Goal: Information Seeking & Learning: Learn about a topic

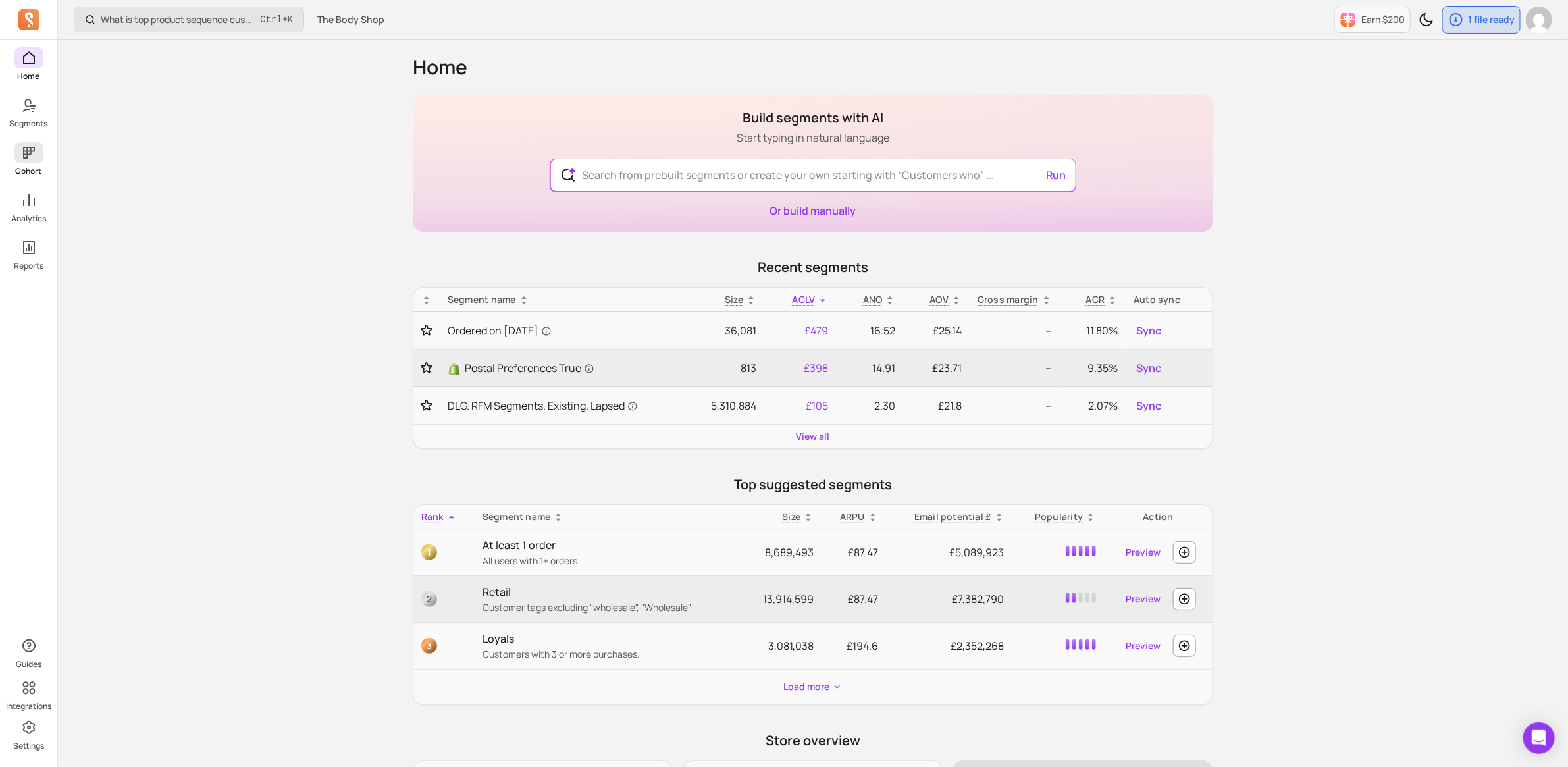
click at [24, 155] on icon at bounding box center [29, 153] width 16 height 16
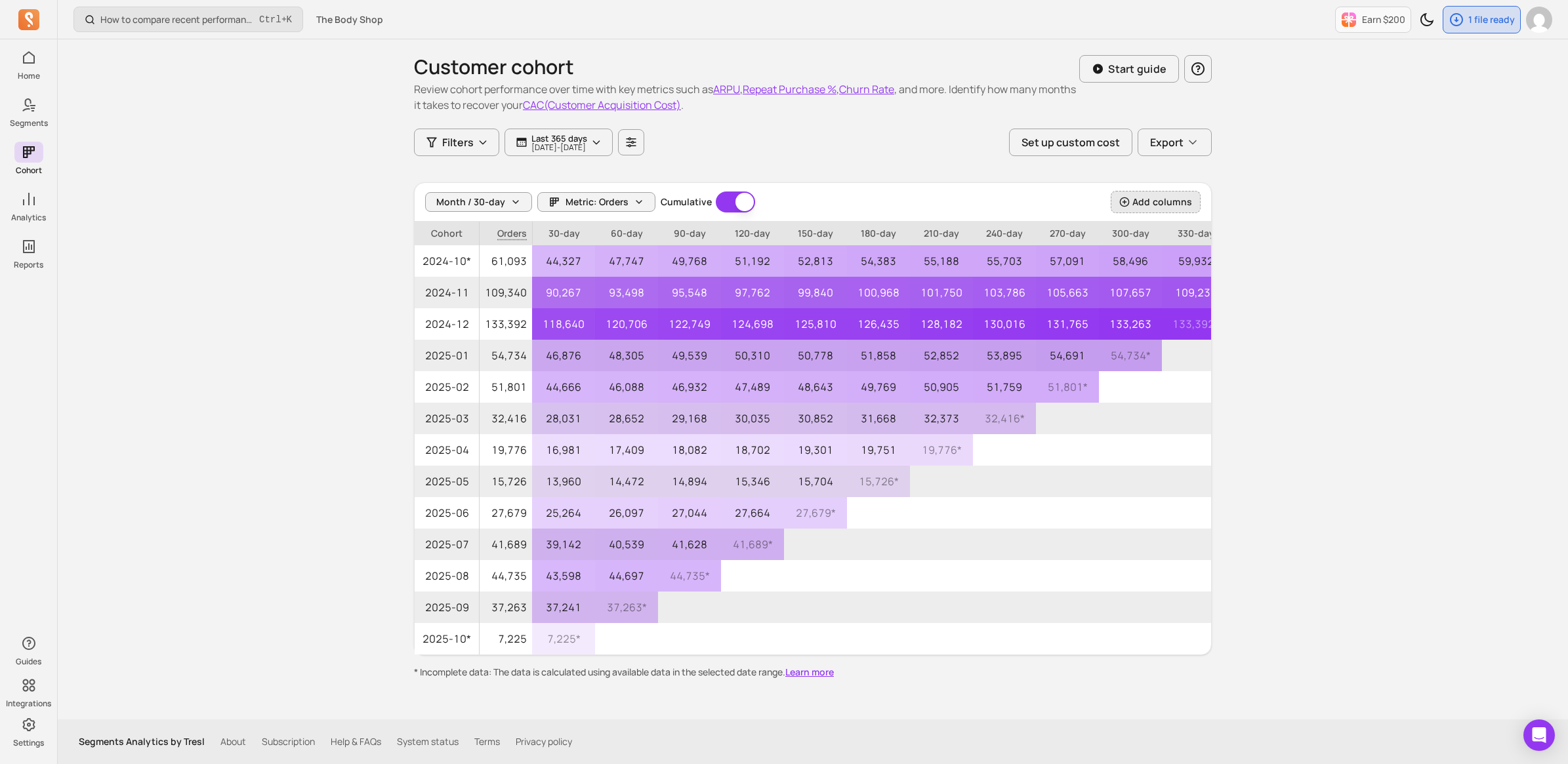
click at [1139, 207] on span "Add columns" at bounding box center [1161, 202] width 59 height 13
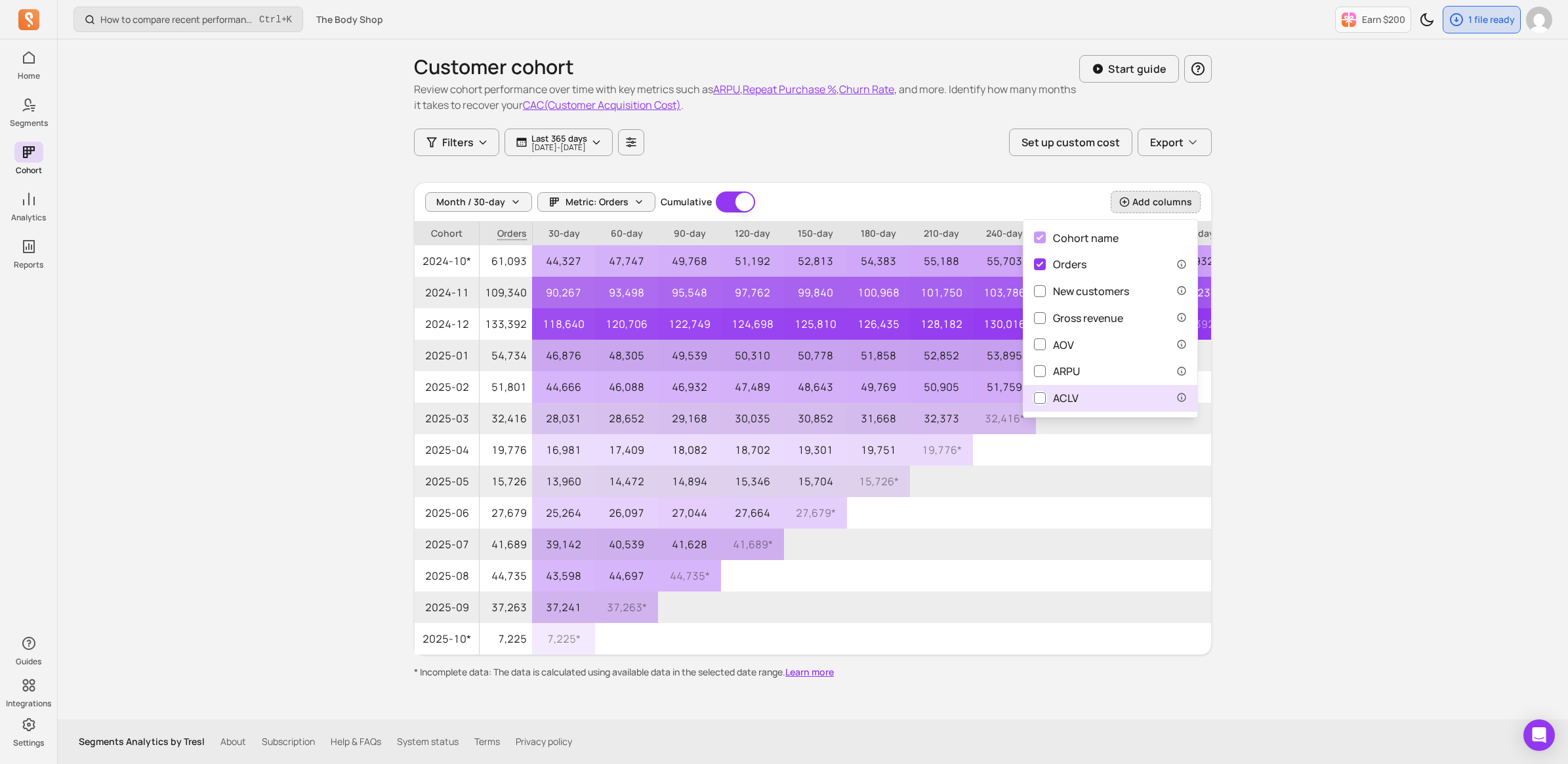
click at [1040, 392] on input "ACLV" at bounding box center [1040, 398] width 12 height 12
checkbox input "true"
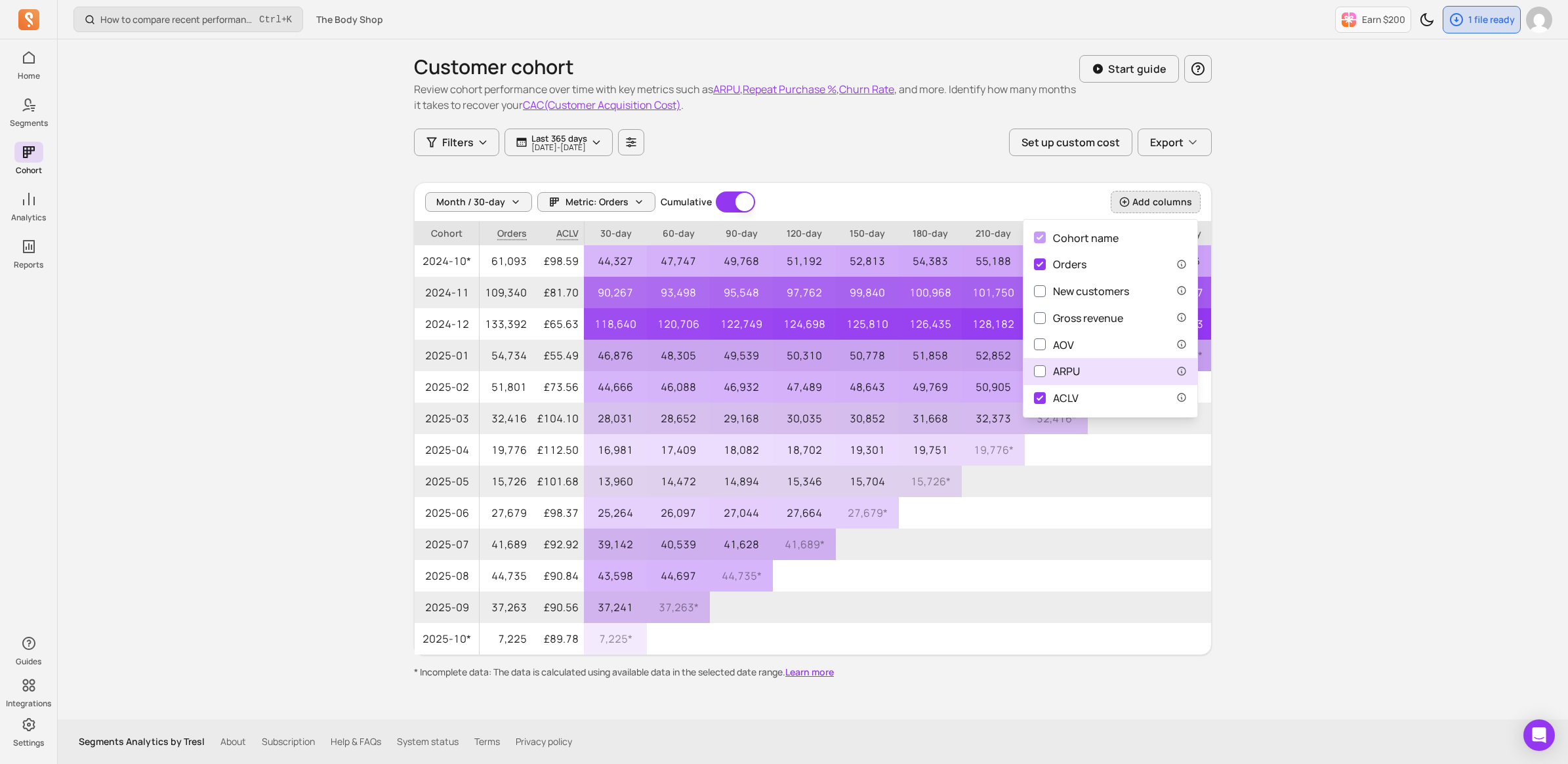
click at [1059, 368] on div "ARPU" at bounding box center [1057, 371] width 46 height 17
click at [1045, 368] on input "ARPU" at bounding box center [1040, 371] width 12 height 12
checkbox input "true"
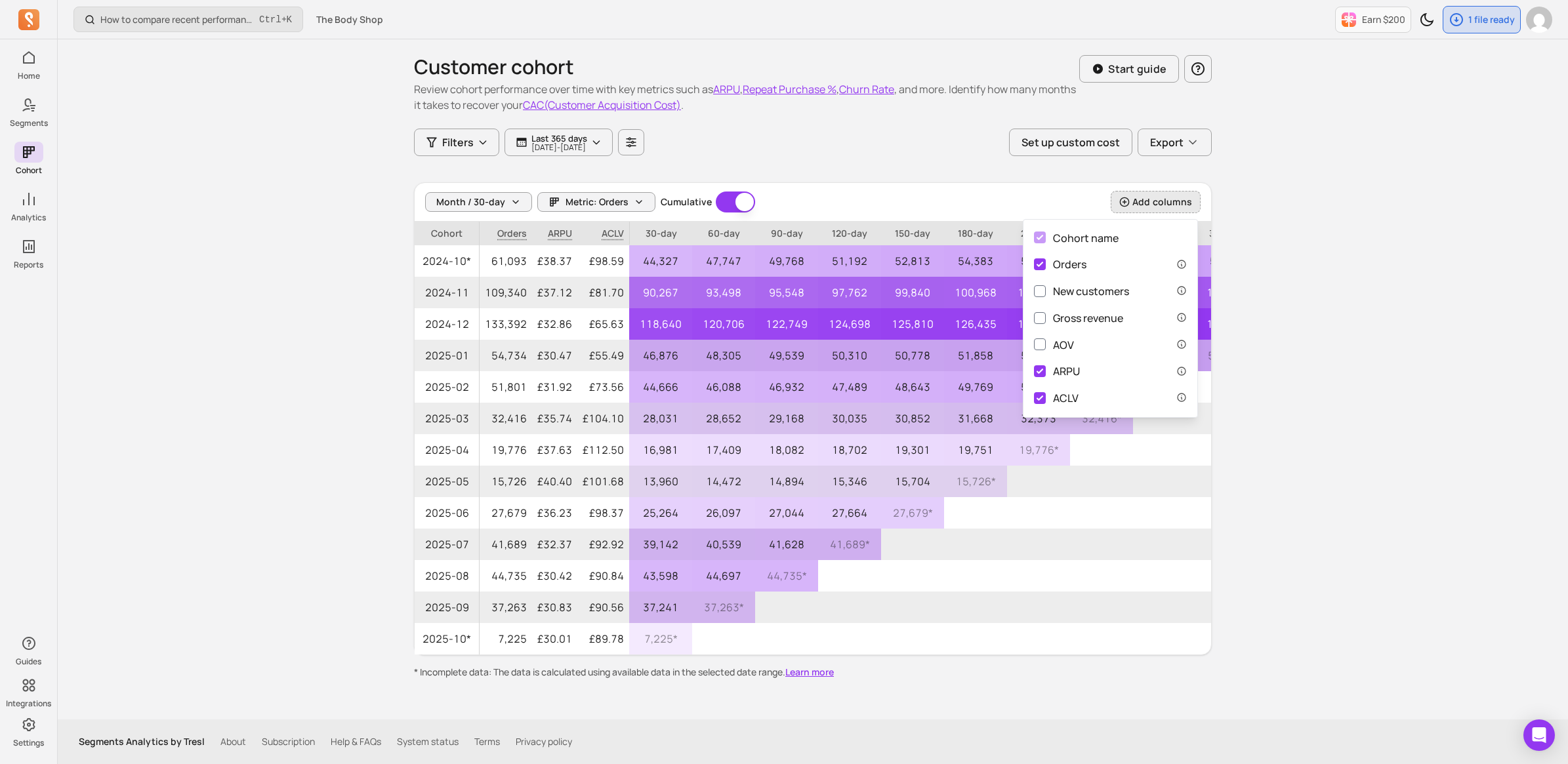
click at [292, 406] on div "How to compare recent performance to last year or last month? Ctrl + K The Body…" at bounding box center [812, 382] width 1510 height 764
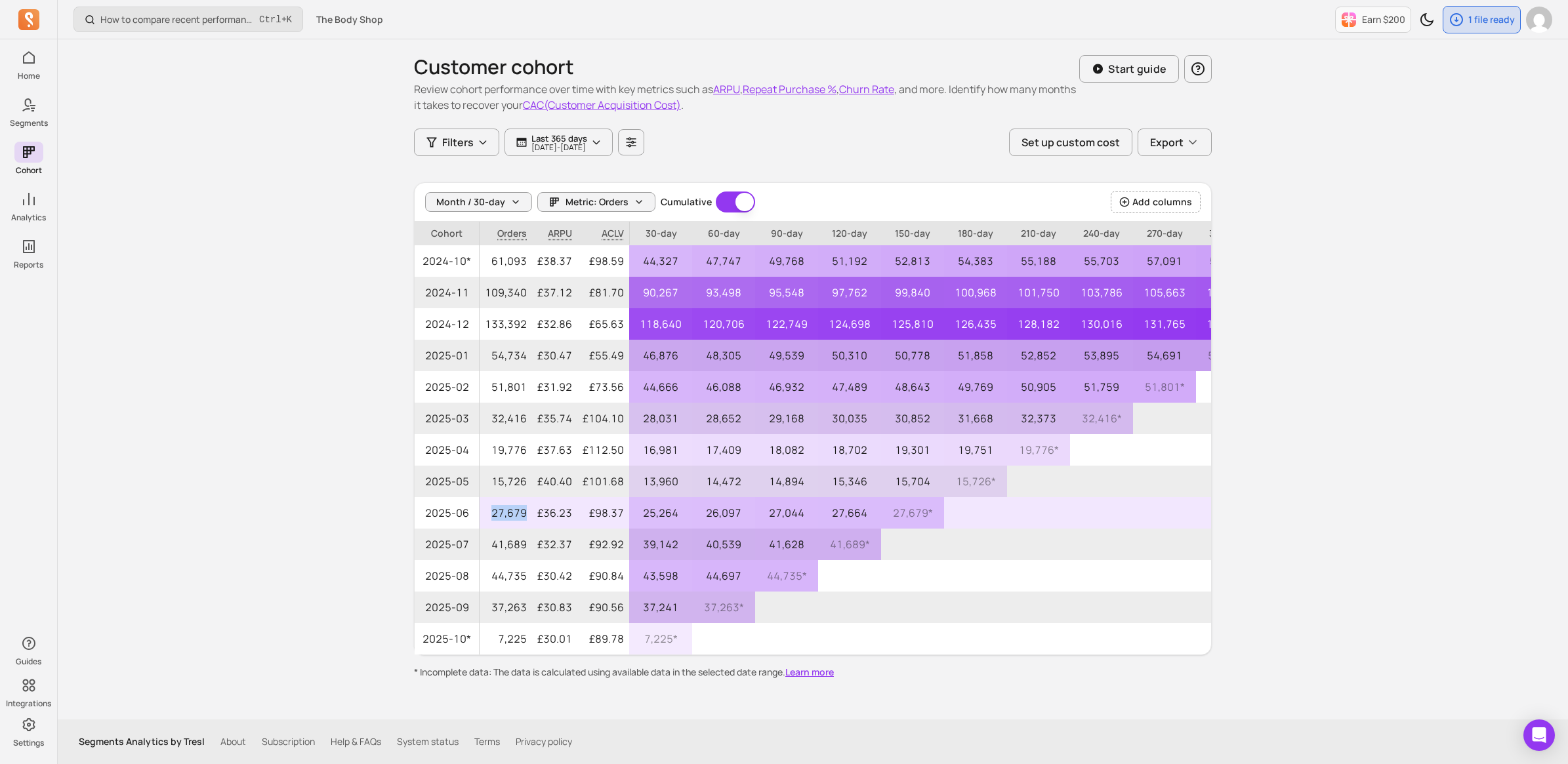
drag, startPoint x: 487, startPoint y: 512, endPoint x: 526, endPoint y: 510, distance: 39.1
click at [526, 510] on p "27,679" at bounding box center [505, 512] width 53 height 31
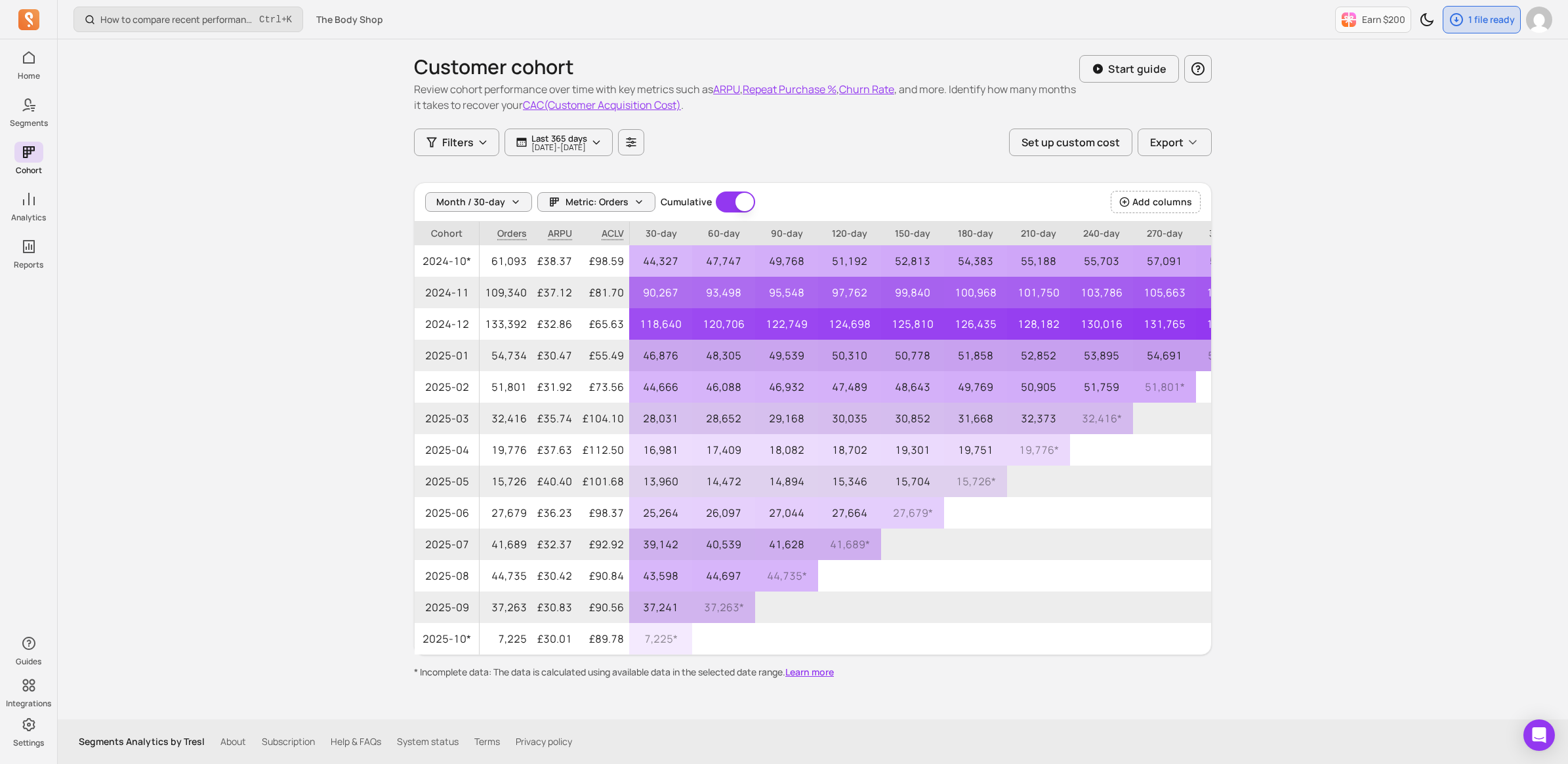
drag, startPoint x: 320, startPoint y: 528, endPoint x: 336, endPoint y: 526, distance: 16.1
click at [322, 526] on div "How to compare recent performance to last year or last month? Ctrl + K The Body…" at bounding box center [812, 382] width 1510 height 764
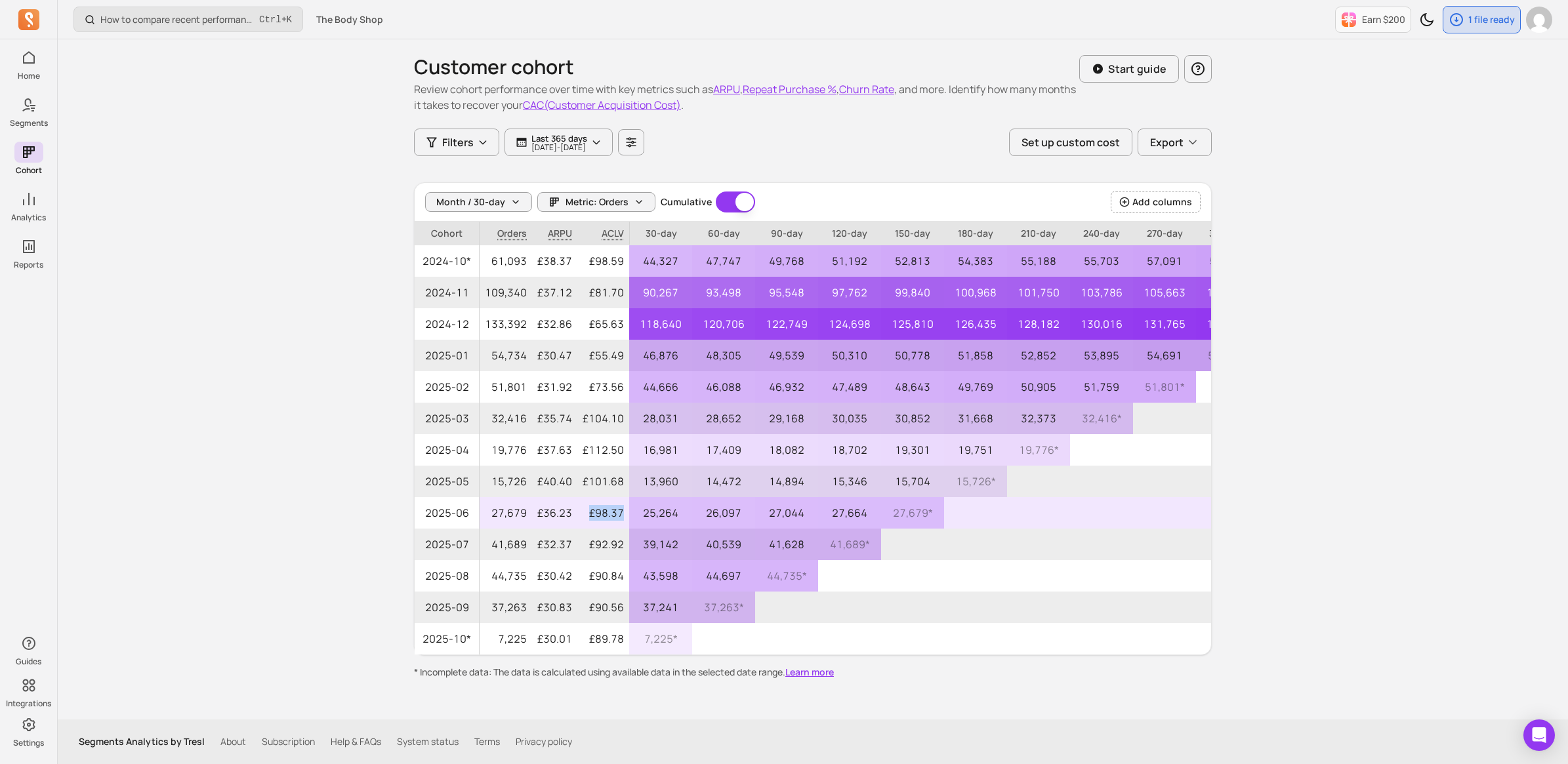
drag, startPoint x: 588, startPoint y: 512, endPoint x: 620, endPoint y: 509, distance: 32.1
click at [620, 509] on p "£98.37" at bounding box center [603, 512] width 52 height 31
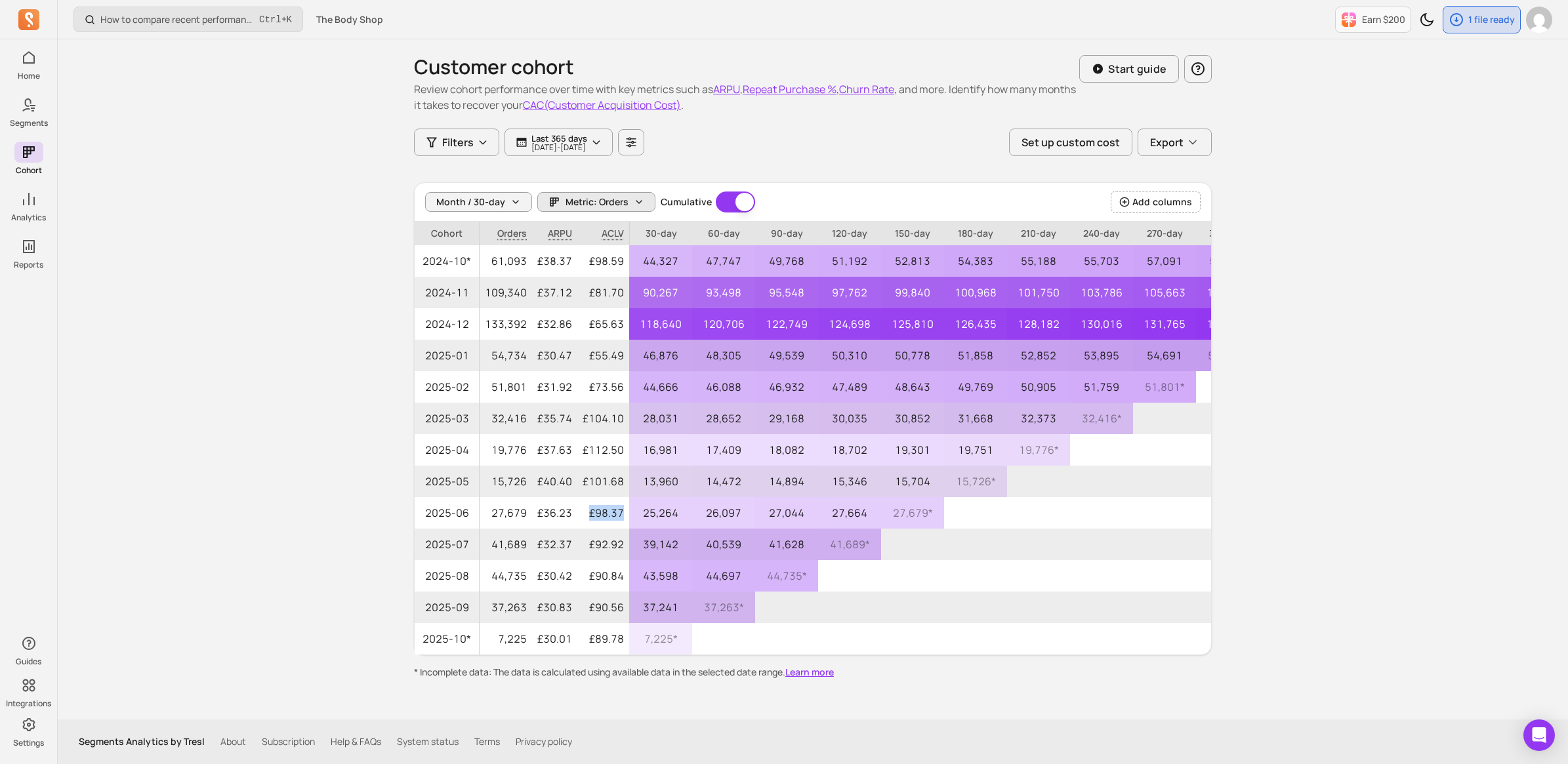
click at [638, 202] on icon "button" at bounding box center [639, 202] width 11 height 11
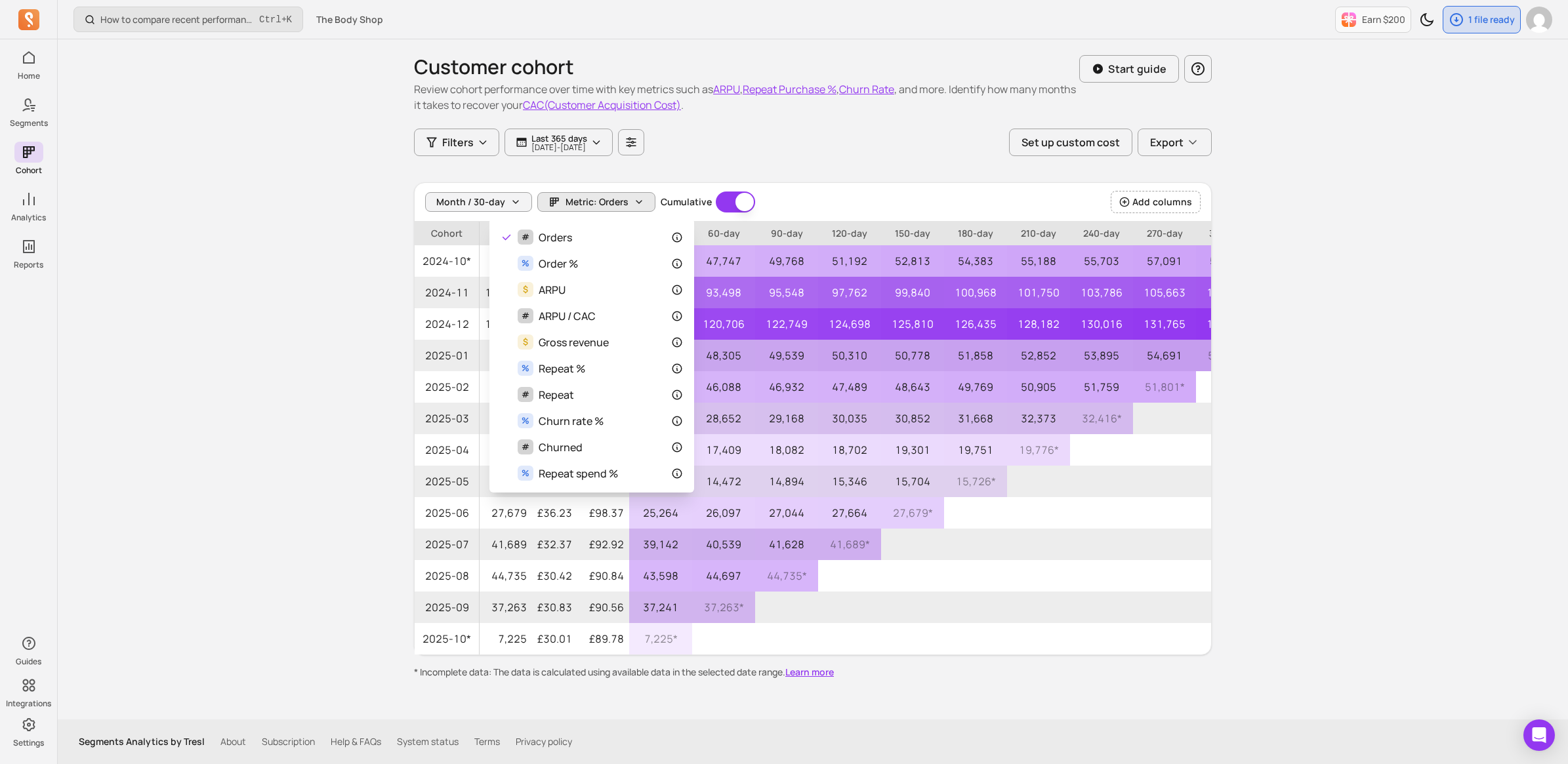
click at [322, 324] on div "How to compare recent performance to last year or last month? Ctrl + K The Body…" at bounding box center [812, 382] width 1510 height 764
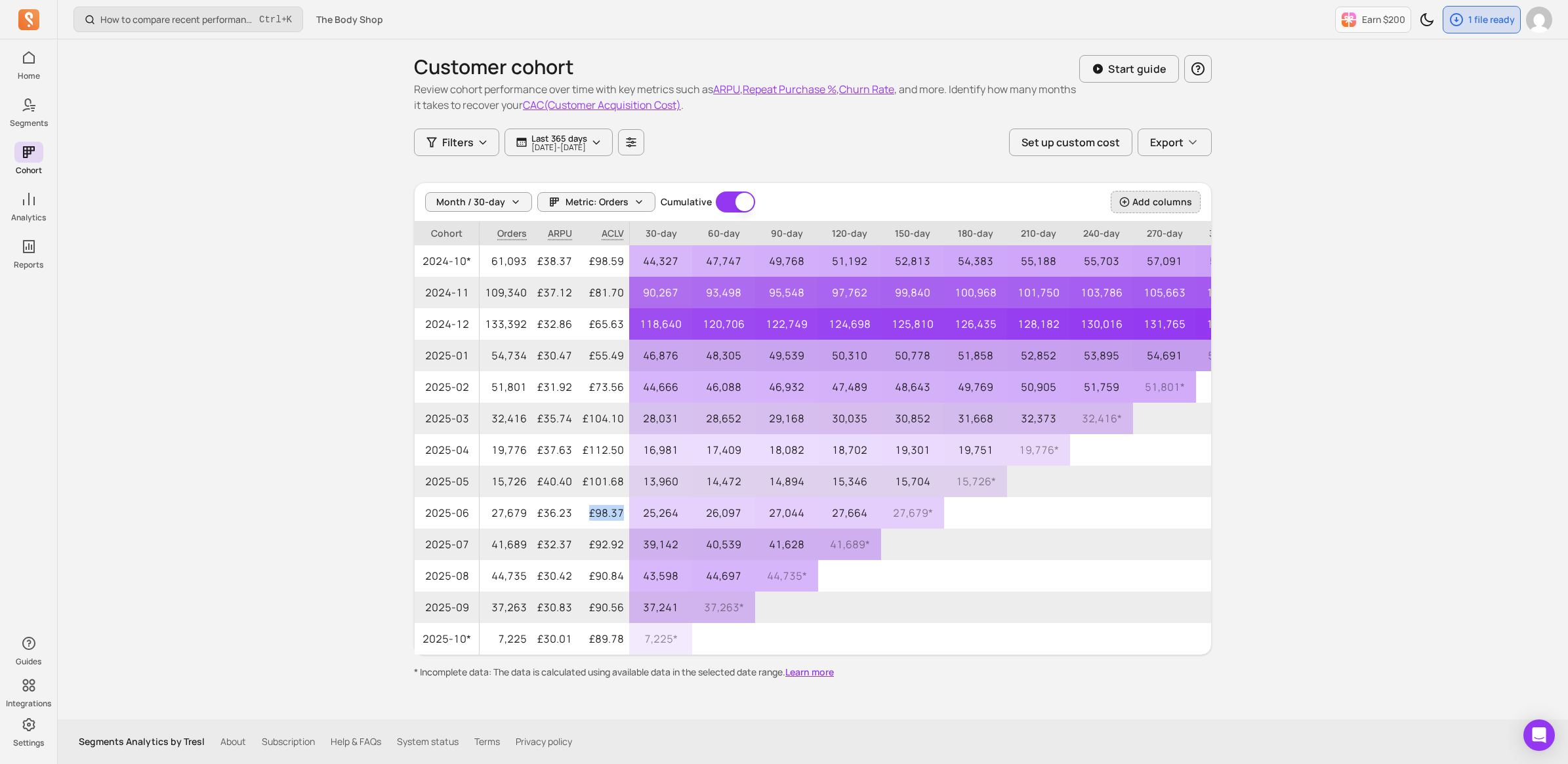
click at [1171, 199] on span "Add columns" at bounding box center [1161, 202] width 59 height 13
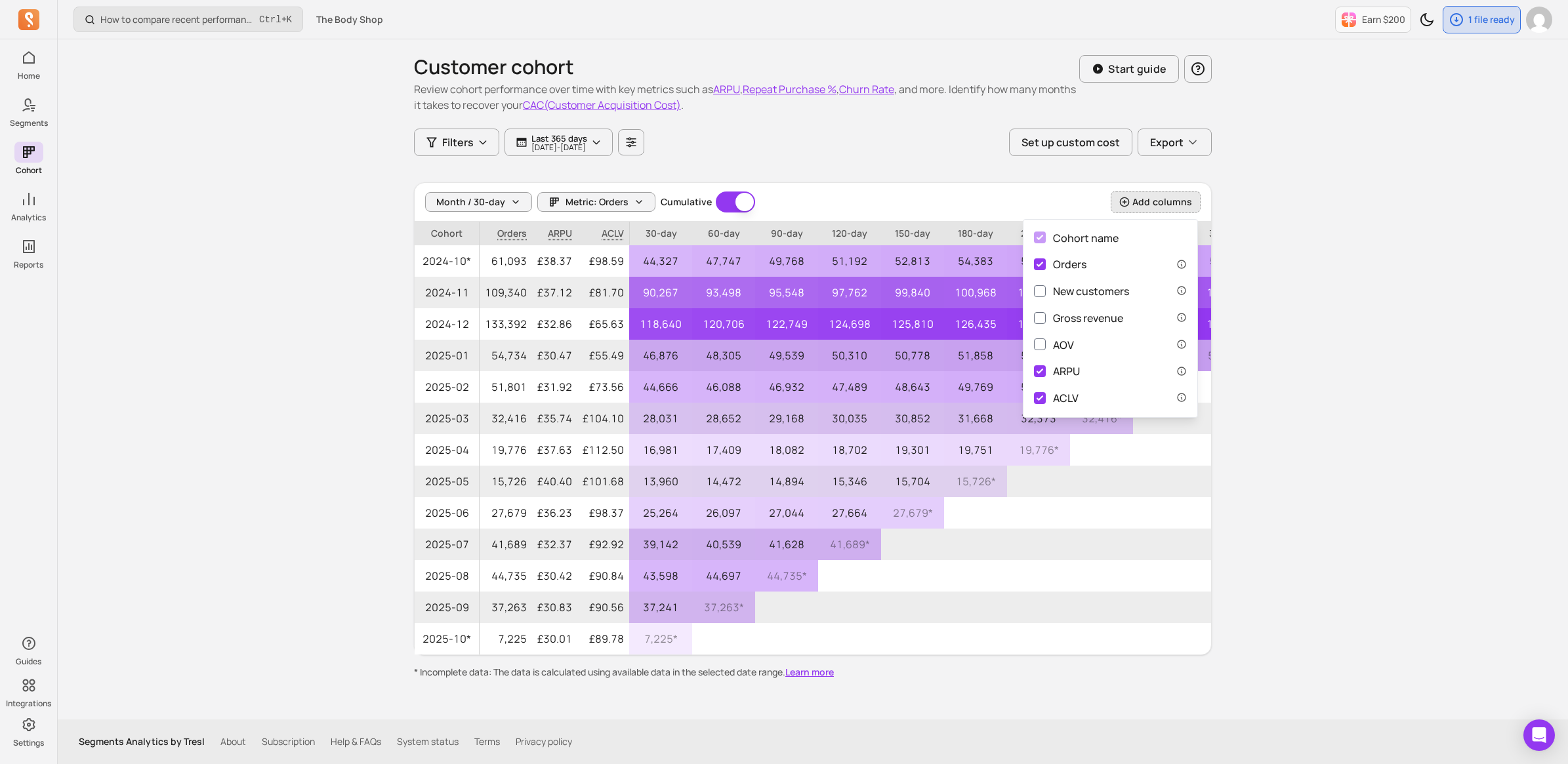
drag, startPoint x: 1302, startPoint y: 322, endPoint x: 1279, endPoint y: 320, distance: 23.1
click at [1301, 322] on div "How to compare recent performance to last year or last month? Ctrl + K The Body…" at bounding box center [812, 382] width 1510 height 764
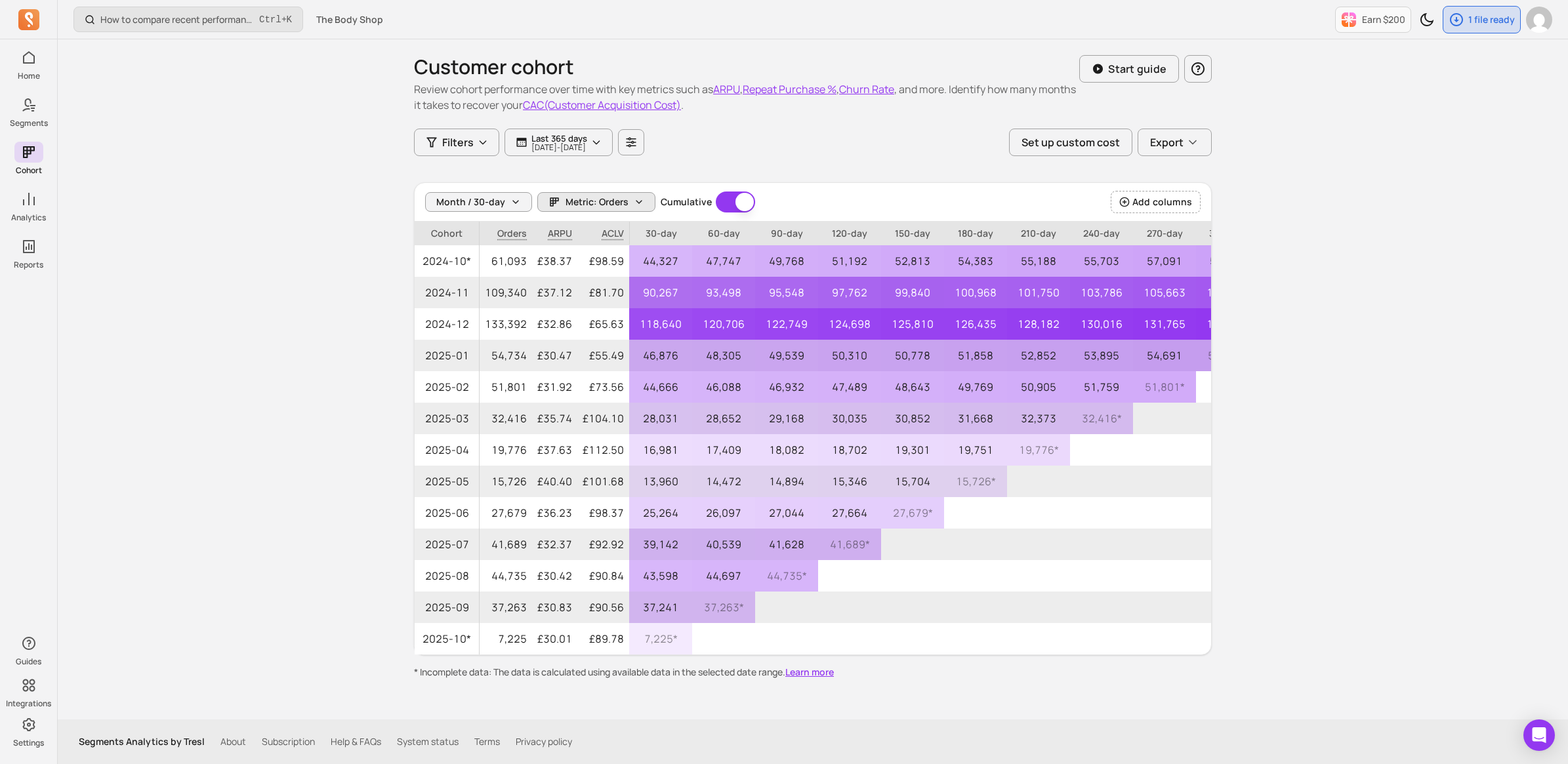
click at [566, 206] on span "Metric: Orders" at bounding box center [597, 202] width 63 height 13
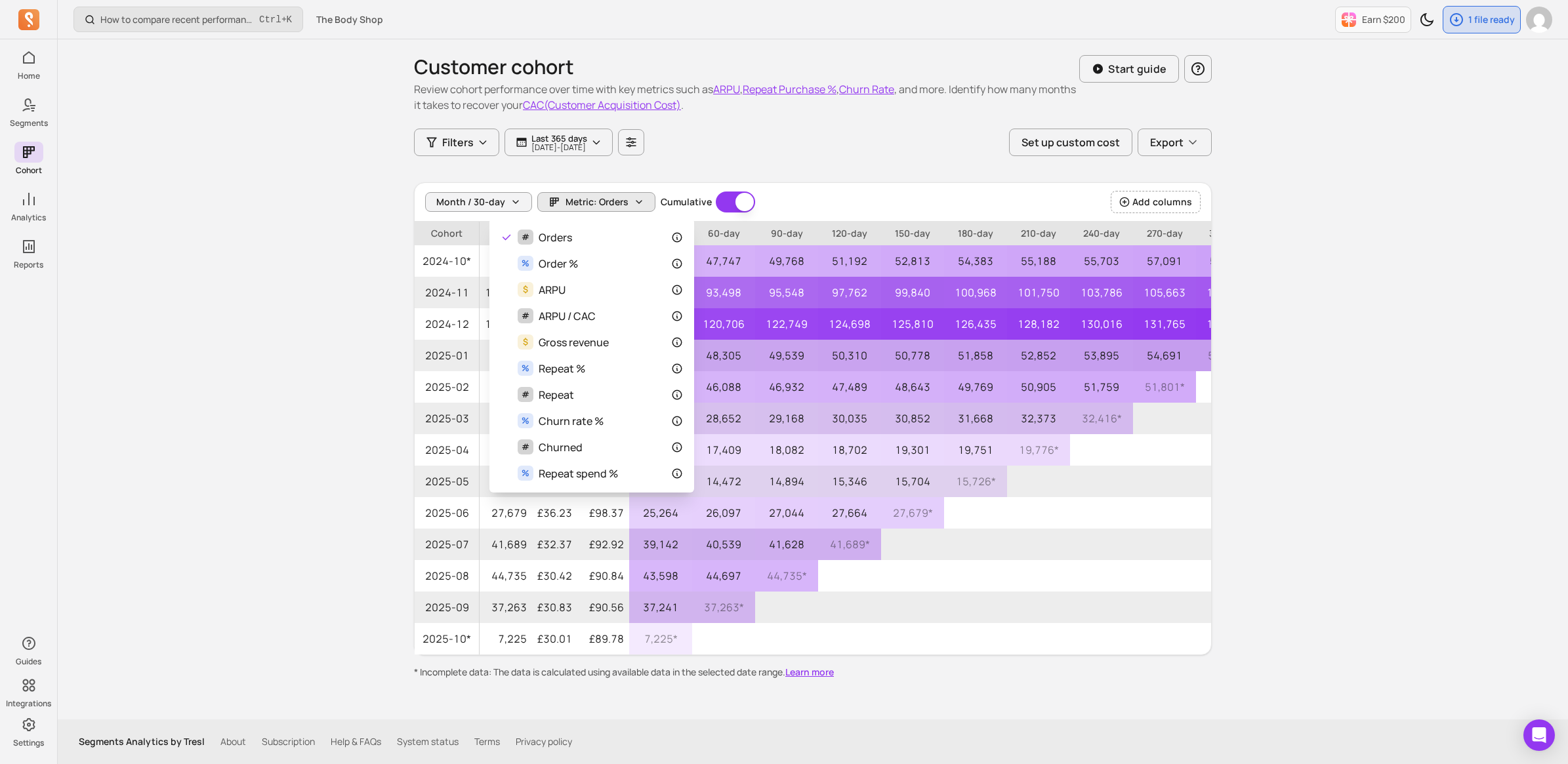
click at [484, 141] on div "Customer cohort Review cohort performance over time with key metrics such as AR…" at bounding box center [812, 359] width 798 height 639
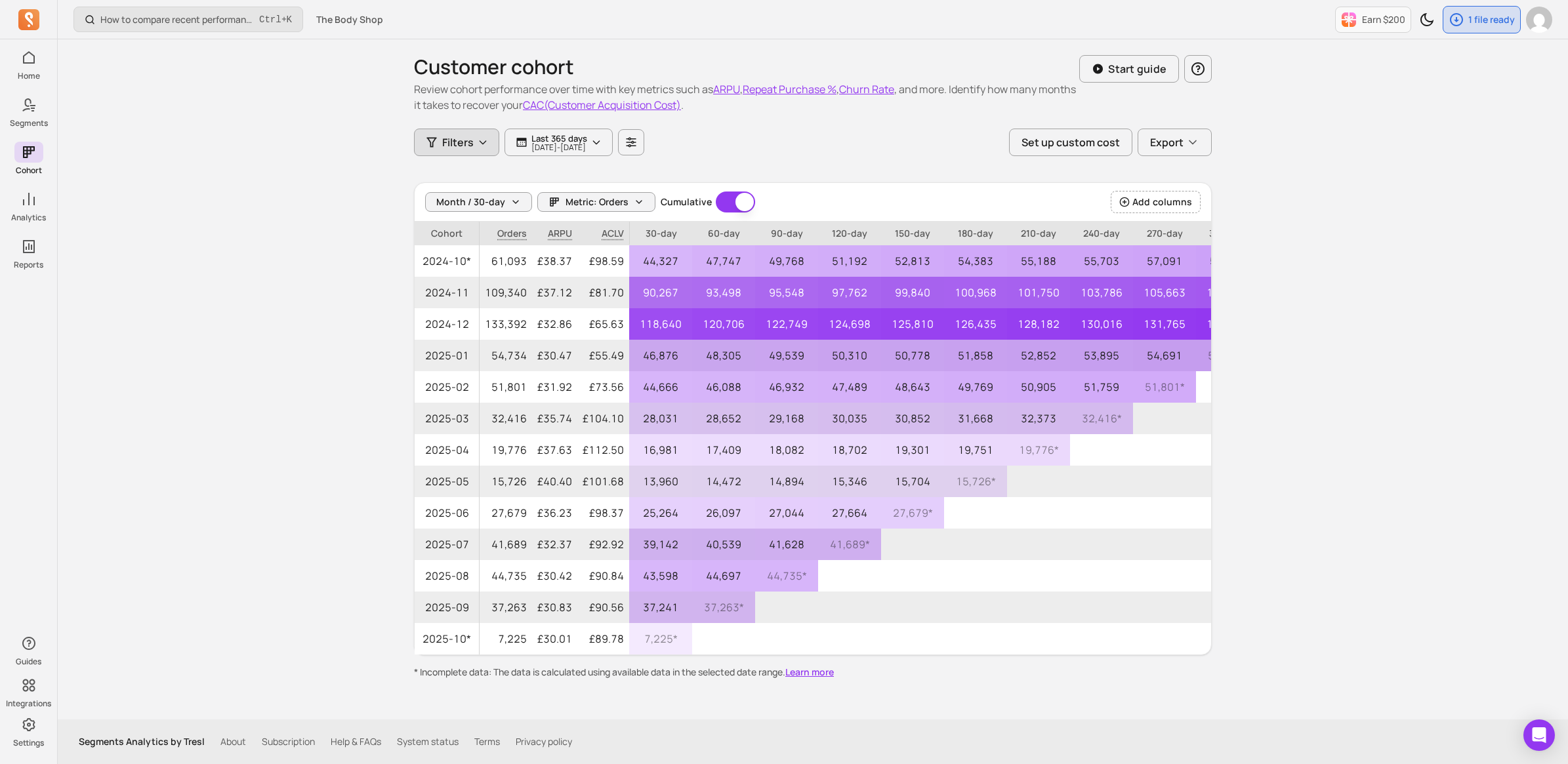
click at [477, 142] on icon "button" at bounding box center [483, 142] width 11 height 11
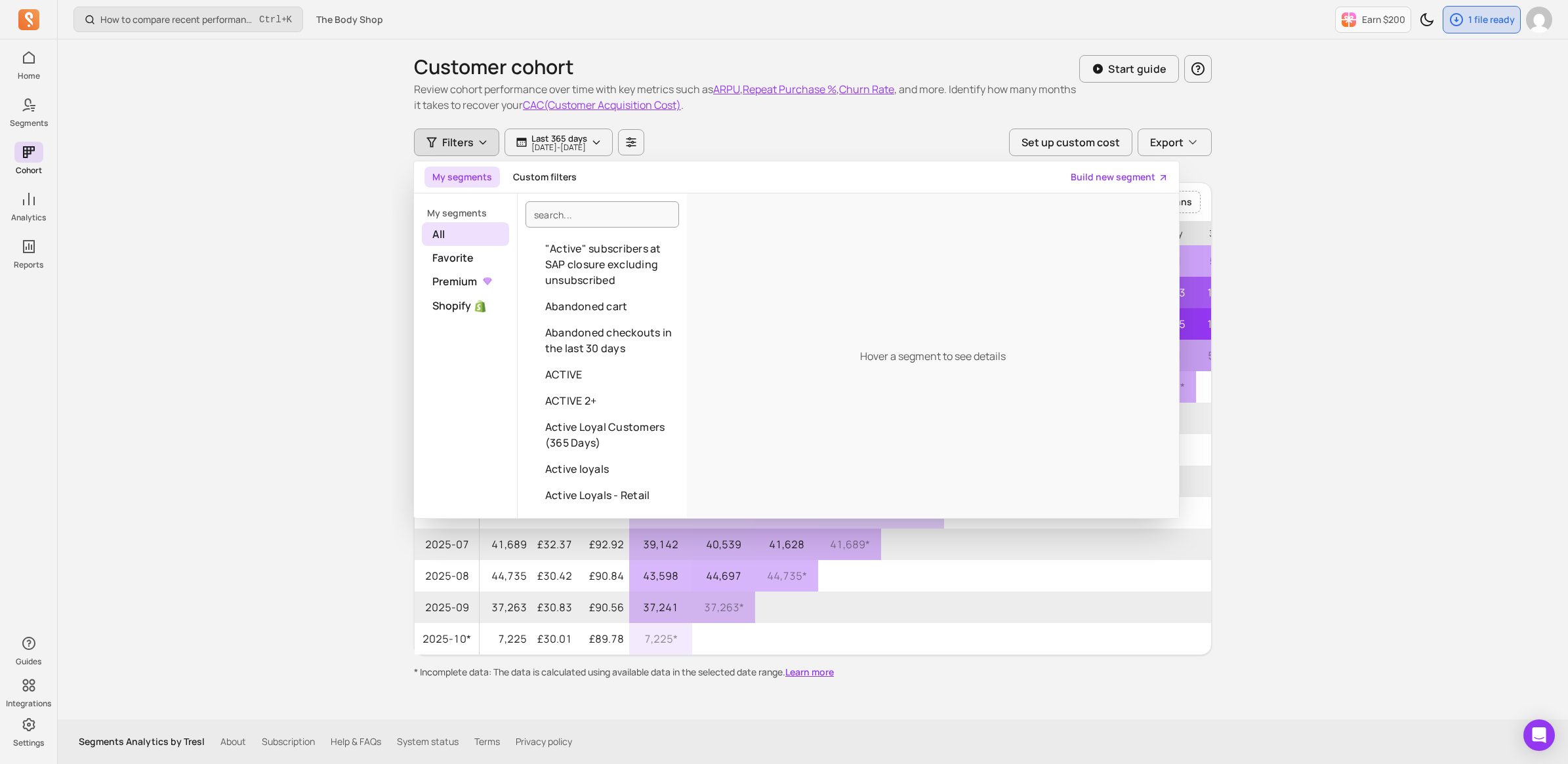
click at [364, 228] on div "How to compare recent performance to last year or last month? Ctrl + K The Body…" at bounding box center [812, 382] width 1510 height 764
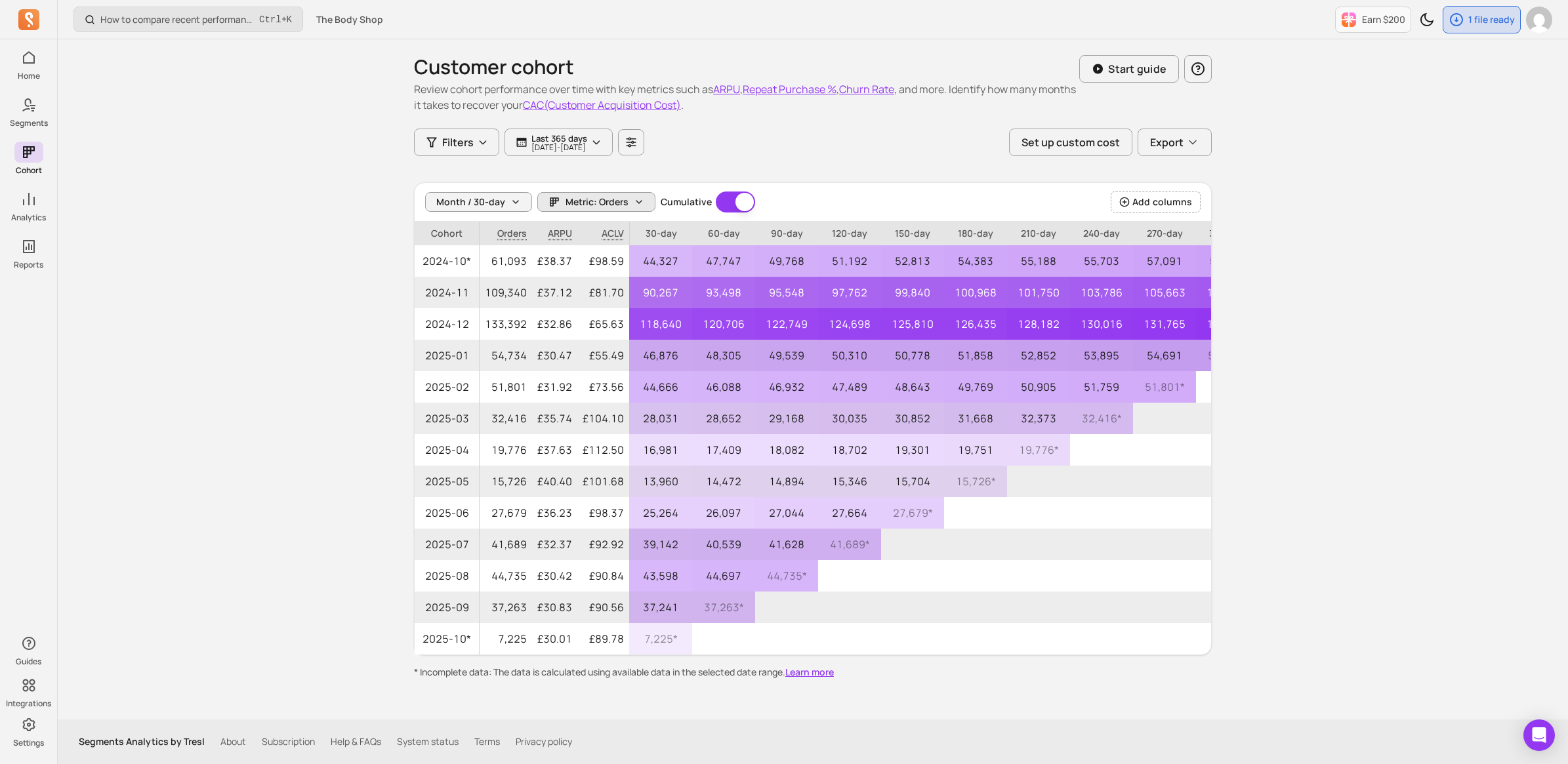
click at [623, 198] on span "Metric: Orders" at bounding box center [597, 202] width 63 height 13
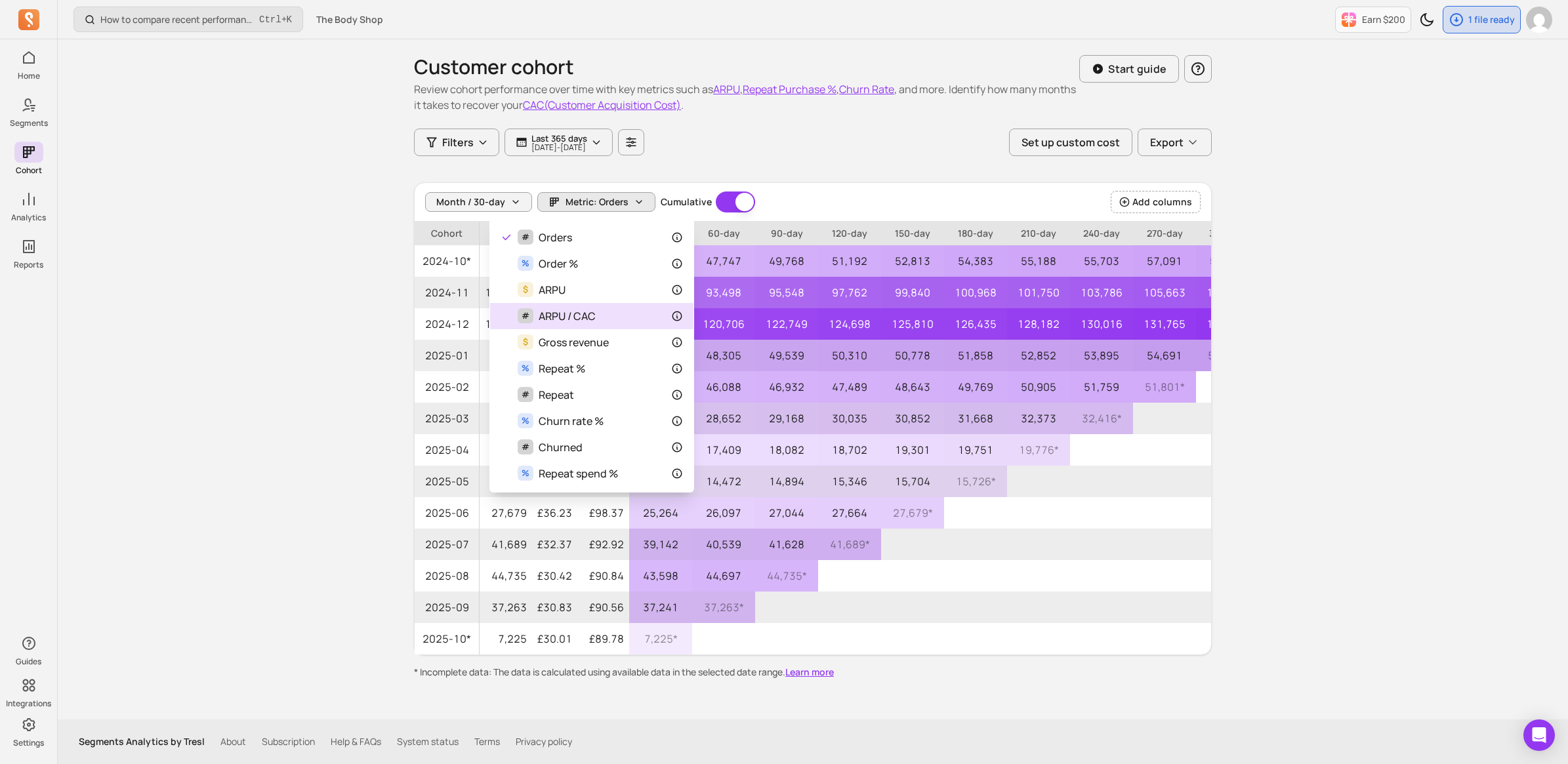
click at [589, 312] on span "ARPU / CAC" at bounding box center [567, 316] width 57 height 16
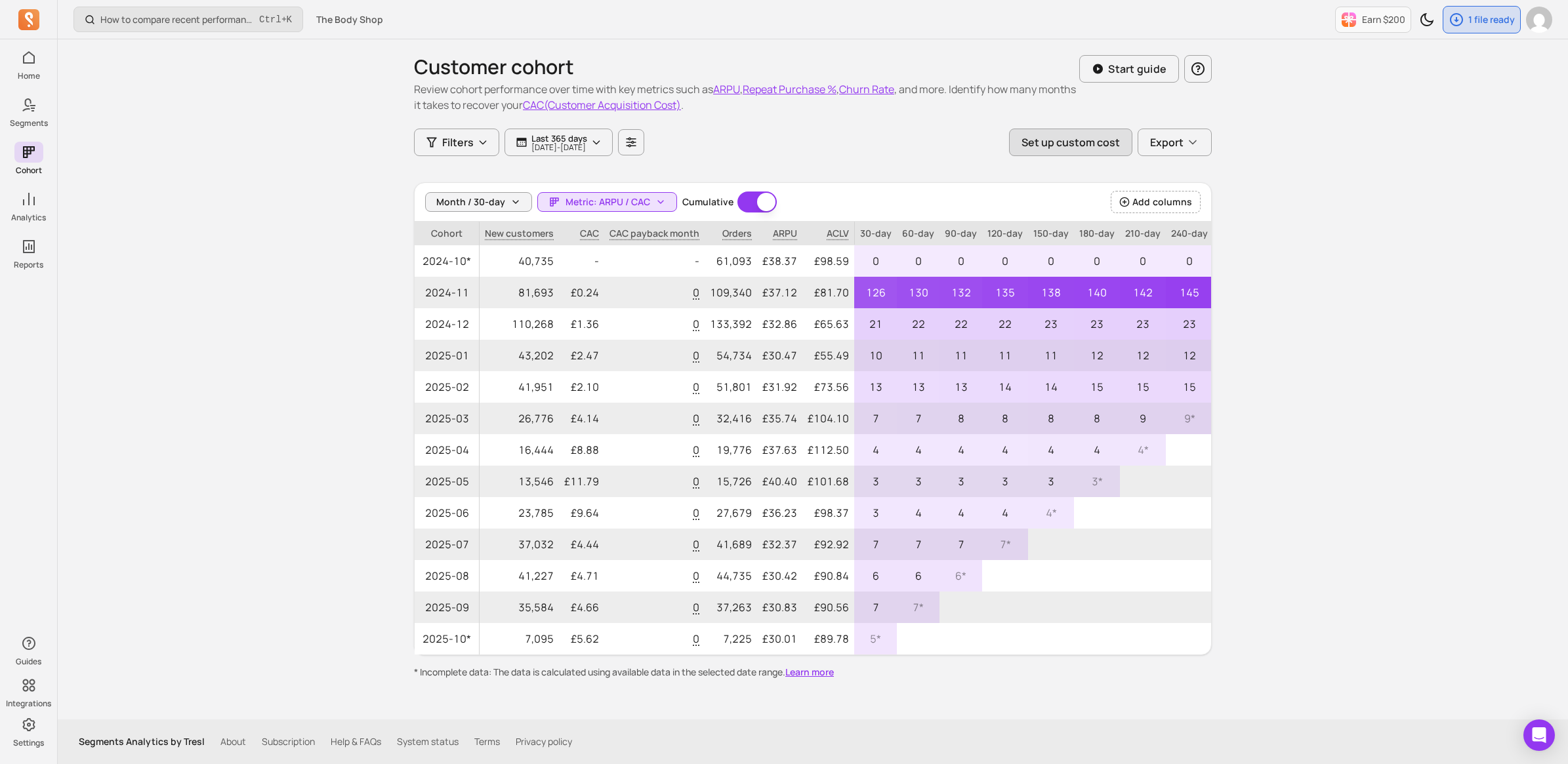
click at [1084, 139] on button "Set up custom cost" at bounding box center [1070, 142] width 123 height 27
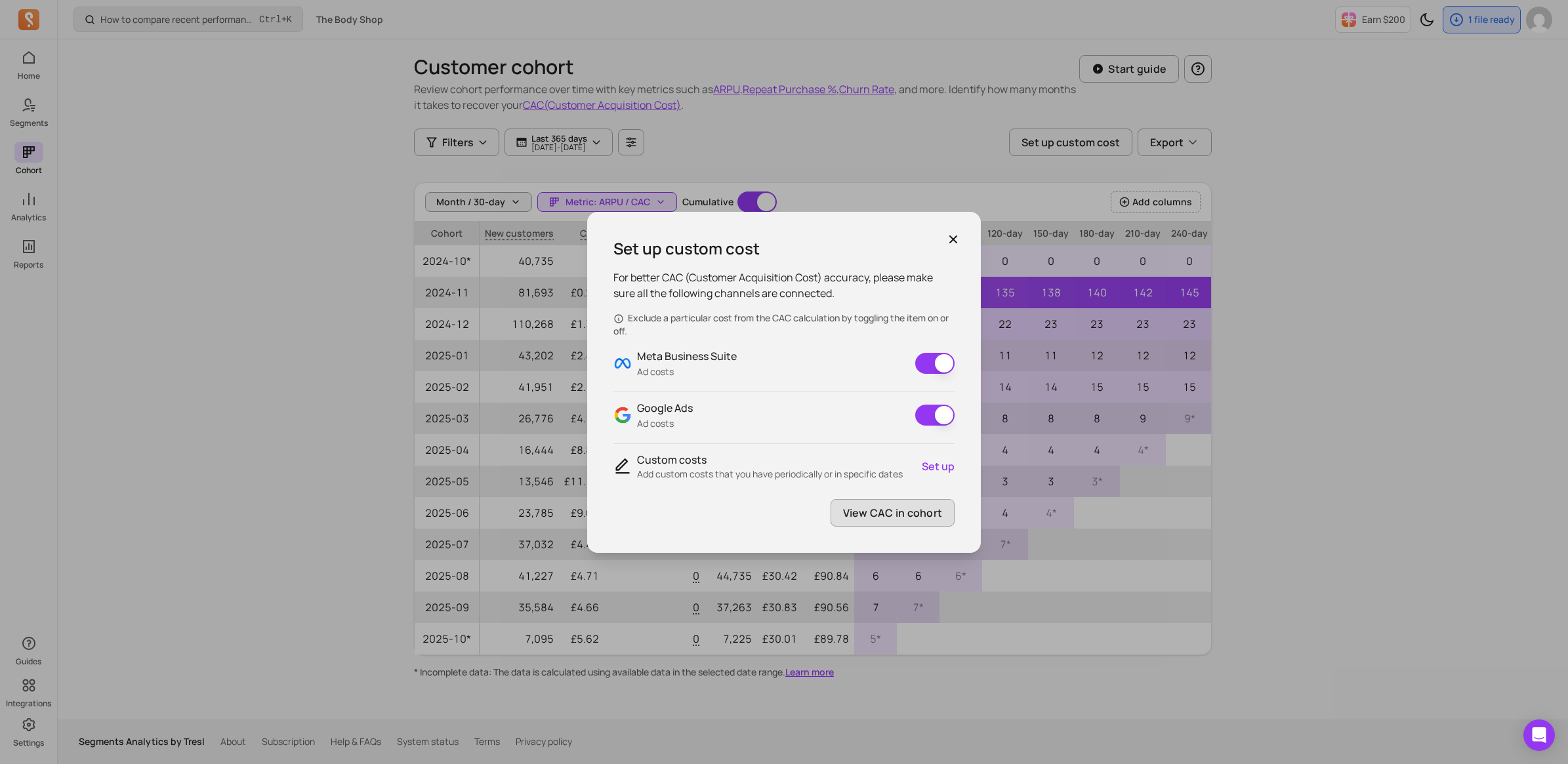
click at [876, 510] on button "View CAC in cohort" at bounding box center [892, 512] width 124 height 27
